Goal: Information Seeking & Learning: Learn about a topic

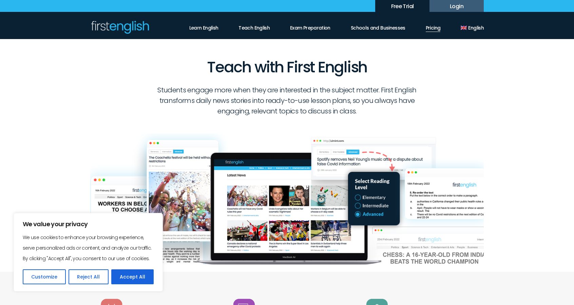
click at [429, 25] on link "Pricing" at bounding box center [433, 26] width 15 height 12
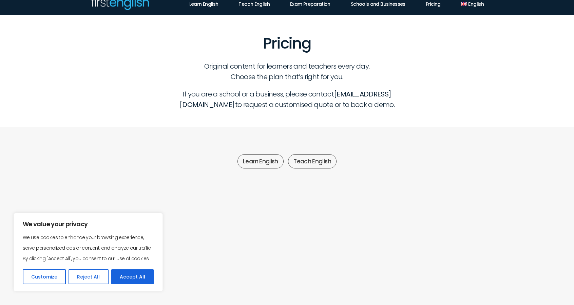
scroll to position [102, 0]
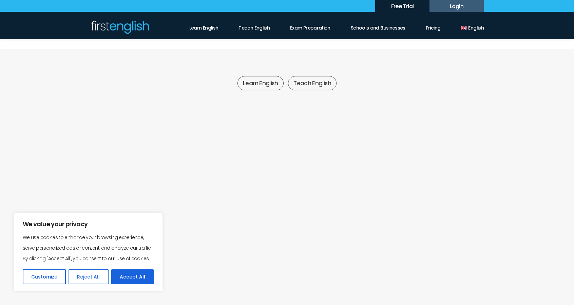
click at [334, 165] on select "*** *** ***" at bounding box center [337, 164] width 24 height 12
select select "***"
click at [325, 158] on select "*** *** ***" at bounding box center [337, 164] width 24 height 12
select select "***"
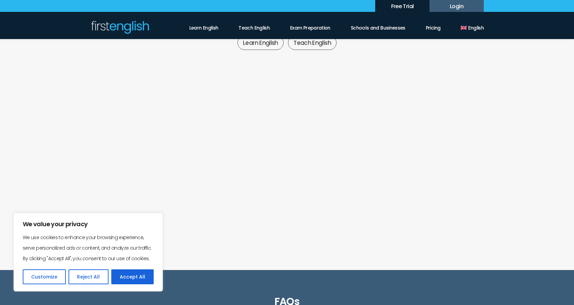
scroll to position [136, 0]
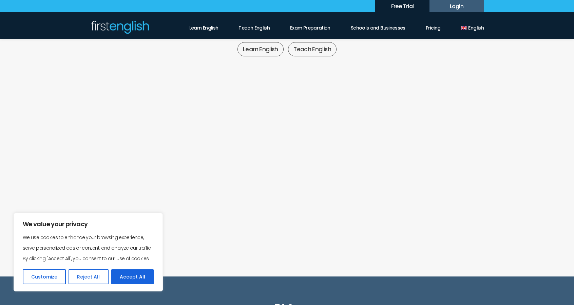
click at [313, 51] on div "Get unlimited access to all news stories and interactive lessons. Improve your …" at bounding box center [287, 150] width 394 height 199
click at [316, 49] on label "Teach English" at bounding box center [312, 49] width 49 height 14
click at [291, 118] on span "Yearly" at bounding box center [292, 119] width 44 height 12
click at [237, 128] on button "Monthly" at bounding box center [247, 129] width 44 height 12
click at [294, 120] on span "Yearly" at bounding box center [292, 119] width 44 height 12
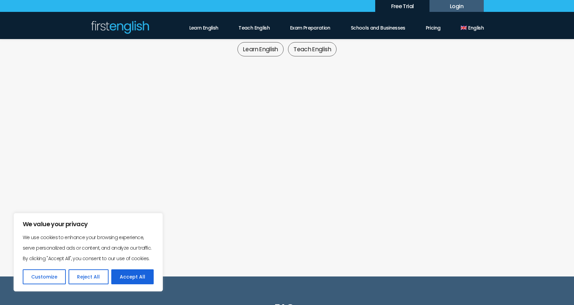
click at [248, 126] on button "Monthly" at bounding box center [247, 129] width 44 height 12
click at [290, 119] on span "Yearly" at bounding box center [292, 119] width 44 height 12
click at [251, 127] on button "Monthly" at bounding box center [247, 129] width 44 height 12
click at [284, 119] on span "Yearly" at bounding box center [292, 119] width 44 height 12
click at [266, 50] on label "Learn English" at bounding box center [261, 49] width 46 height 14
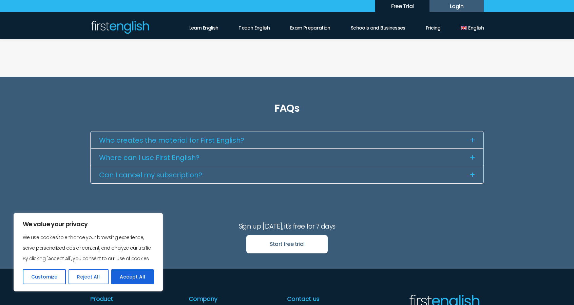
scroll to position [339, 0]
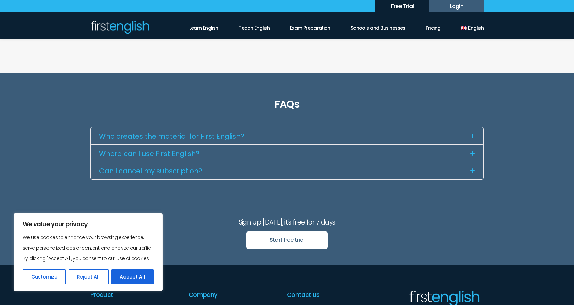
drag, startPoint x: 87, startPoint y: 278, endPoint x: 93, endPoint y: 275, distance: 6.5
click at [89, 277] on button "Reject All" at bounding box center [89, 276] width 40 height 15
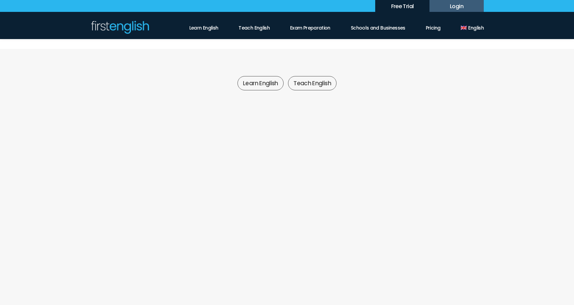
scroll to position [0, 0]
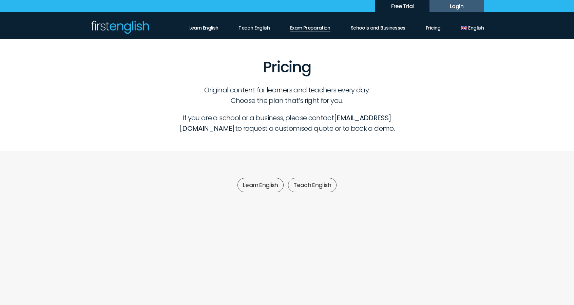
click at [302, 30] on link "Exam Preparation" at bounding box center [310, 26] width 40 height 12
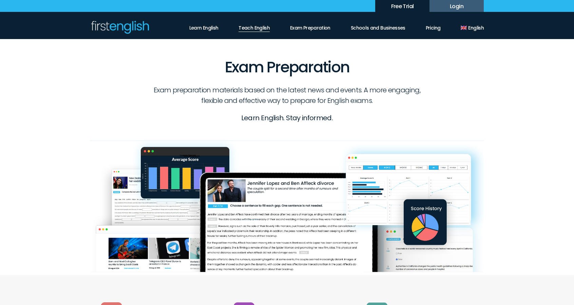
click at [270, 29] on link "Teach English" at bounding box center [254, 26] width 31 height 12
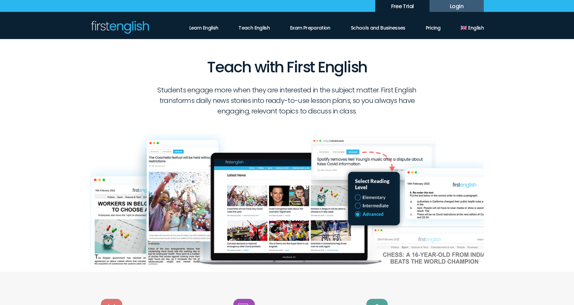
click at [200, 26] on link "Learn English" at bounding box center [203, 25] width 29 height 11
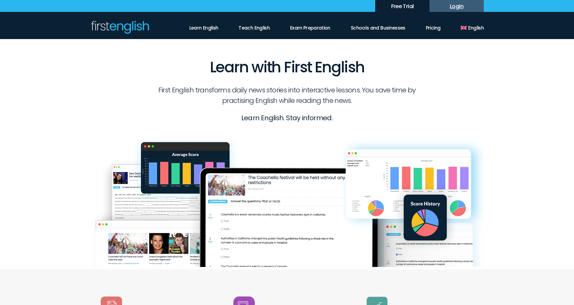
click at [452, 5] on link "Login" at bounding box center [457, 6] width 54 height 12
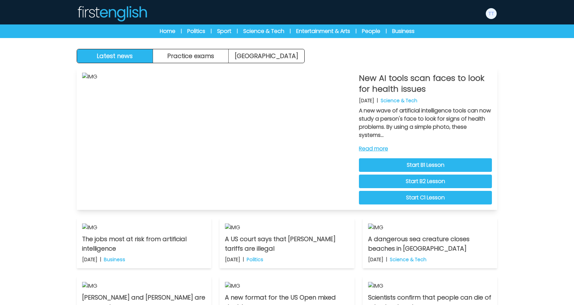
click at [259, 204] on img at bounding box center [218, 139] width 272 height 132
click at [376, 147] on link "Read more" at bounding box center [425, 149] width 133 height 8
